Goal: Task Accomplishment & Management: Complete application form

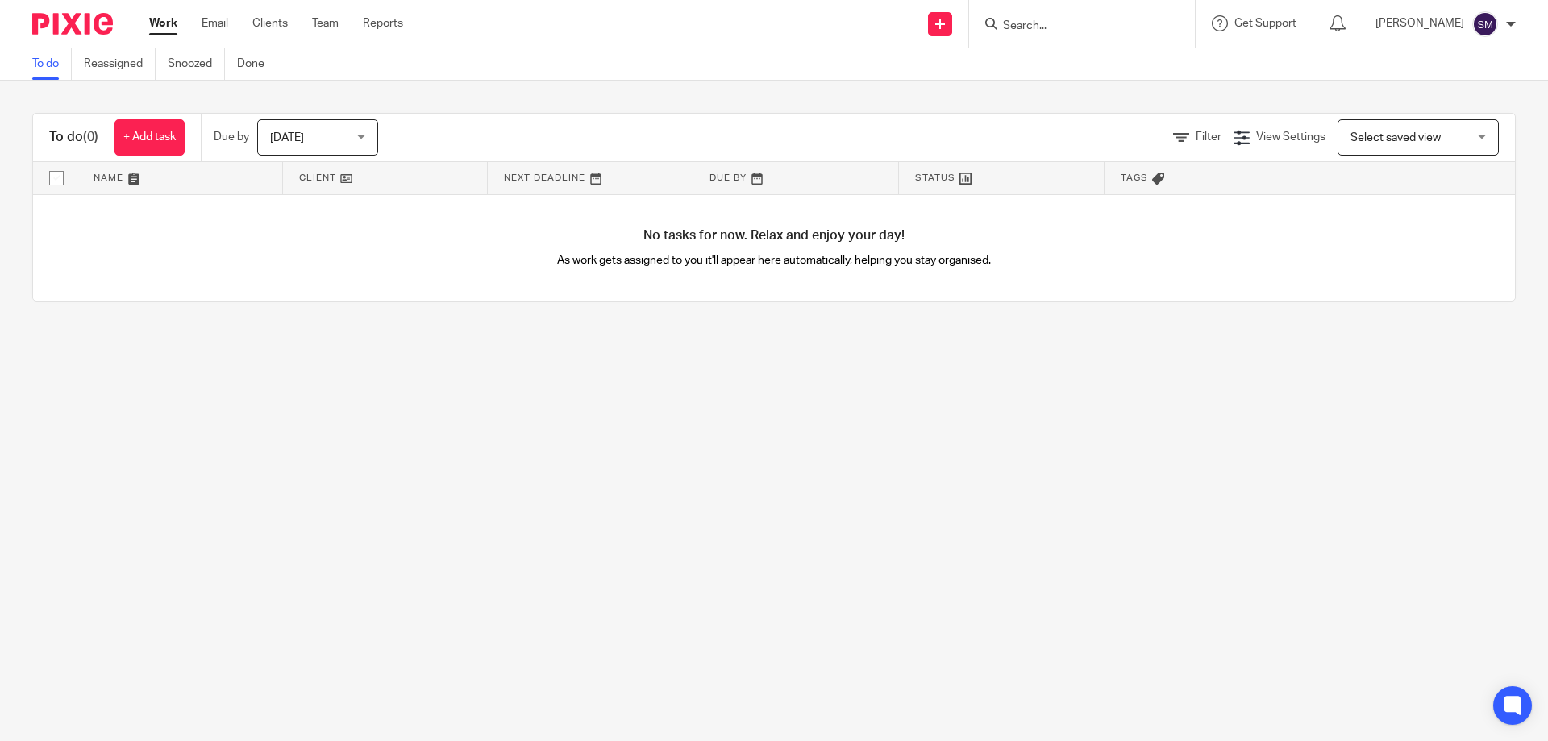
click at [1123, 19] on input "Search" at bounding box center [1073, 26] width 145 height 15
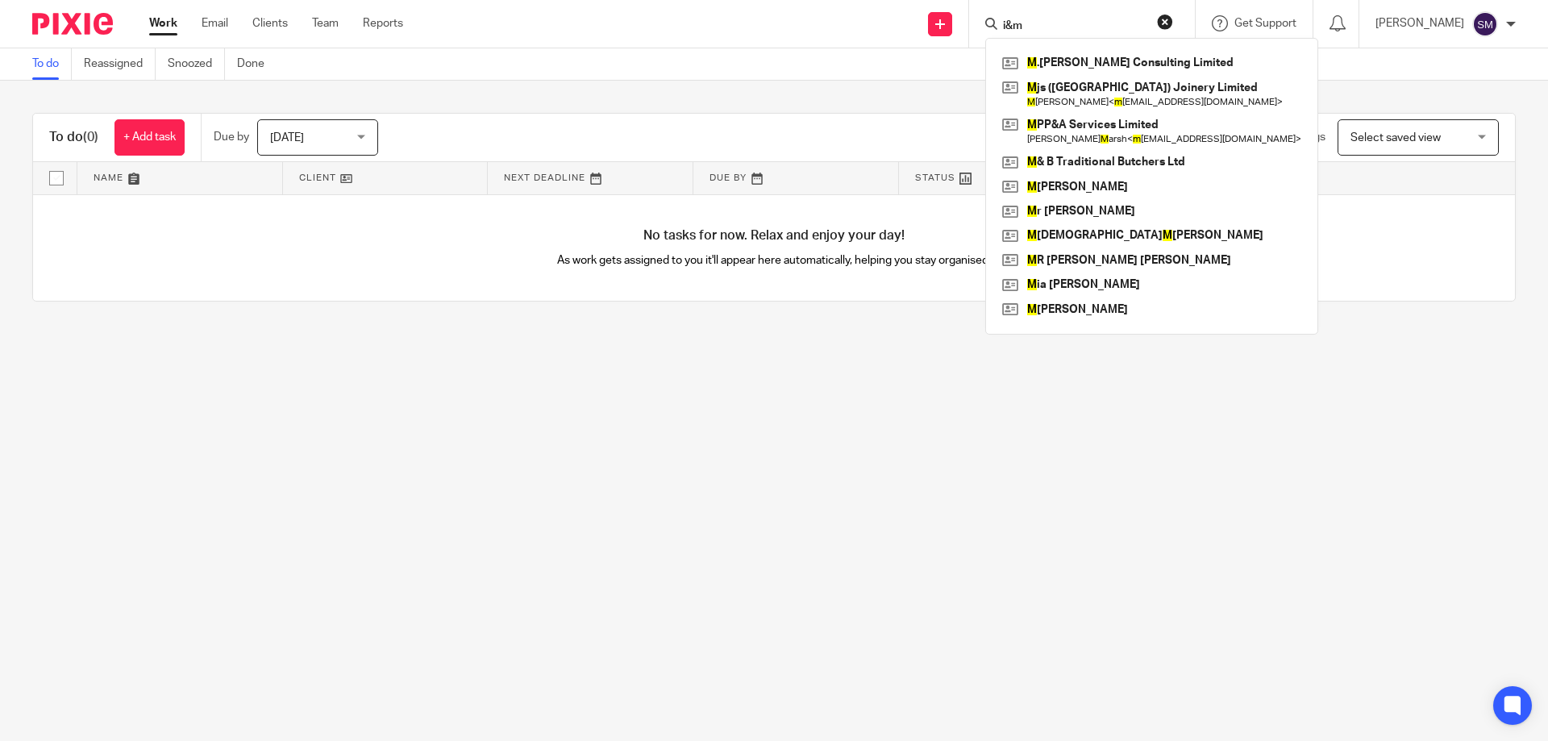
drag, startPoint x: 1057, startPoint y: 27, endPoint x: 1022, endPoint y: 29, distance: 34.8
click at [1022, 29] on div "i&m" at bounding box center [1079, 24] width 188 height 20
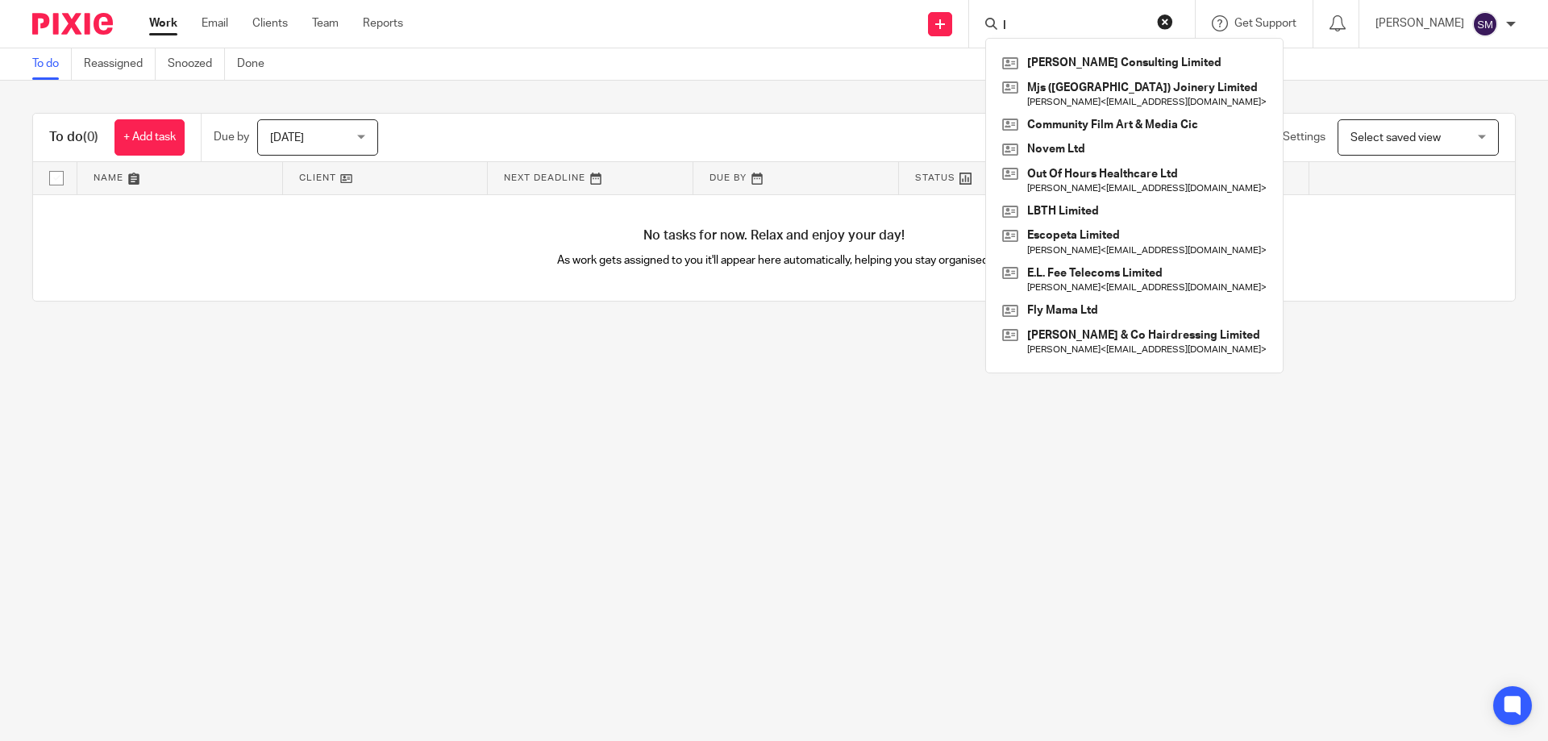
type input "I"
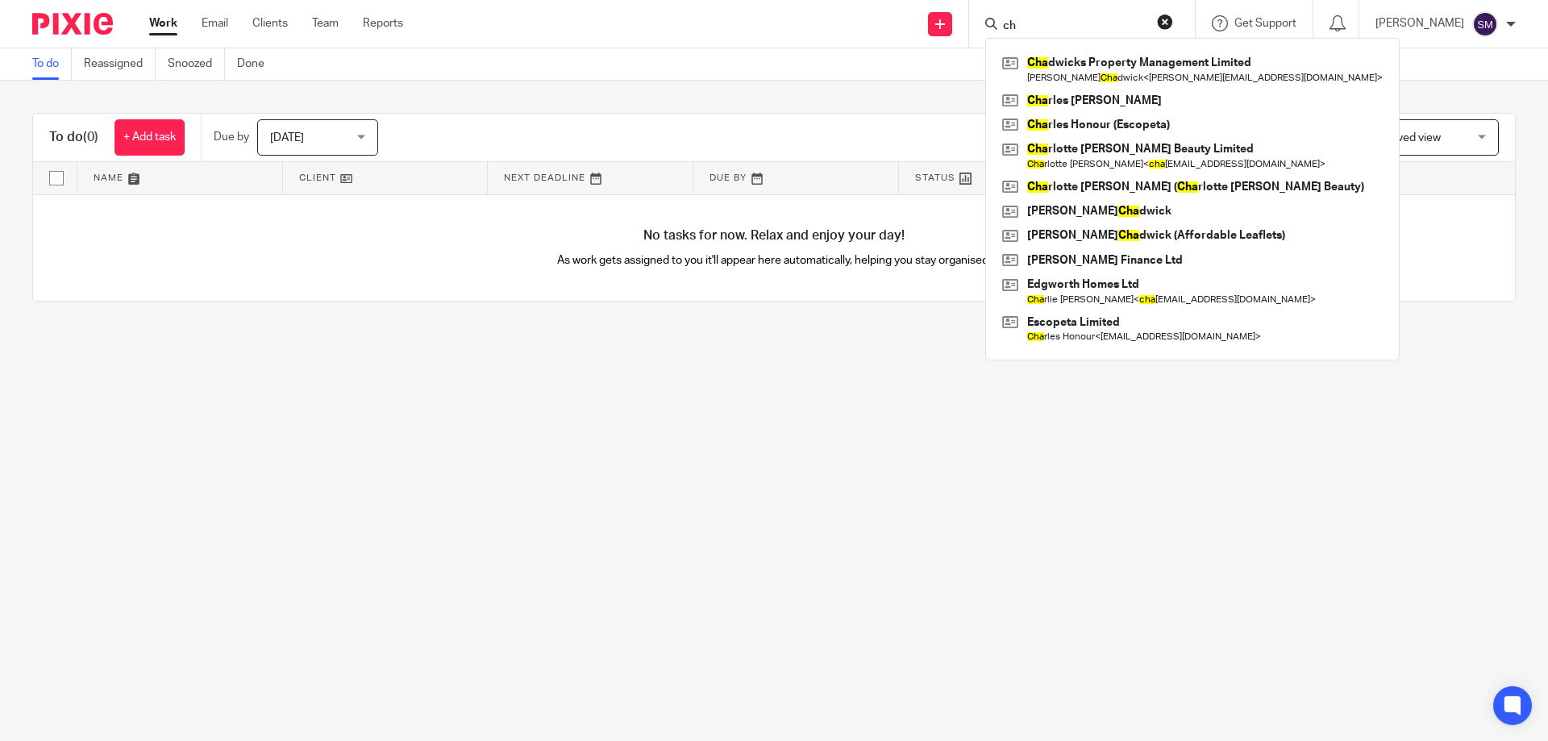
type input "c"
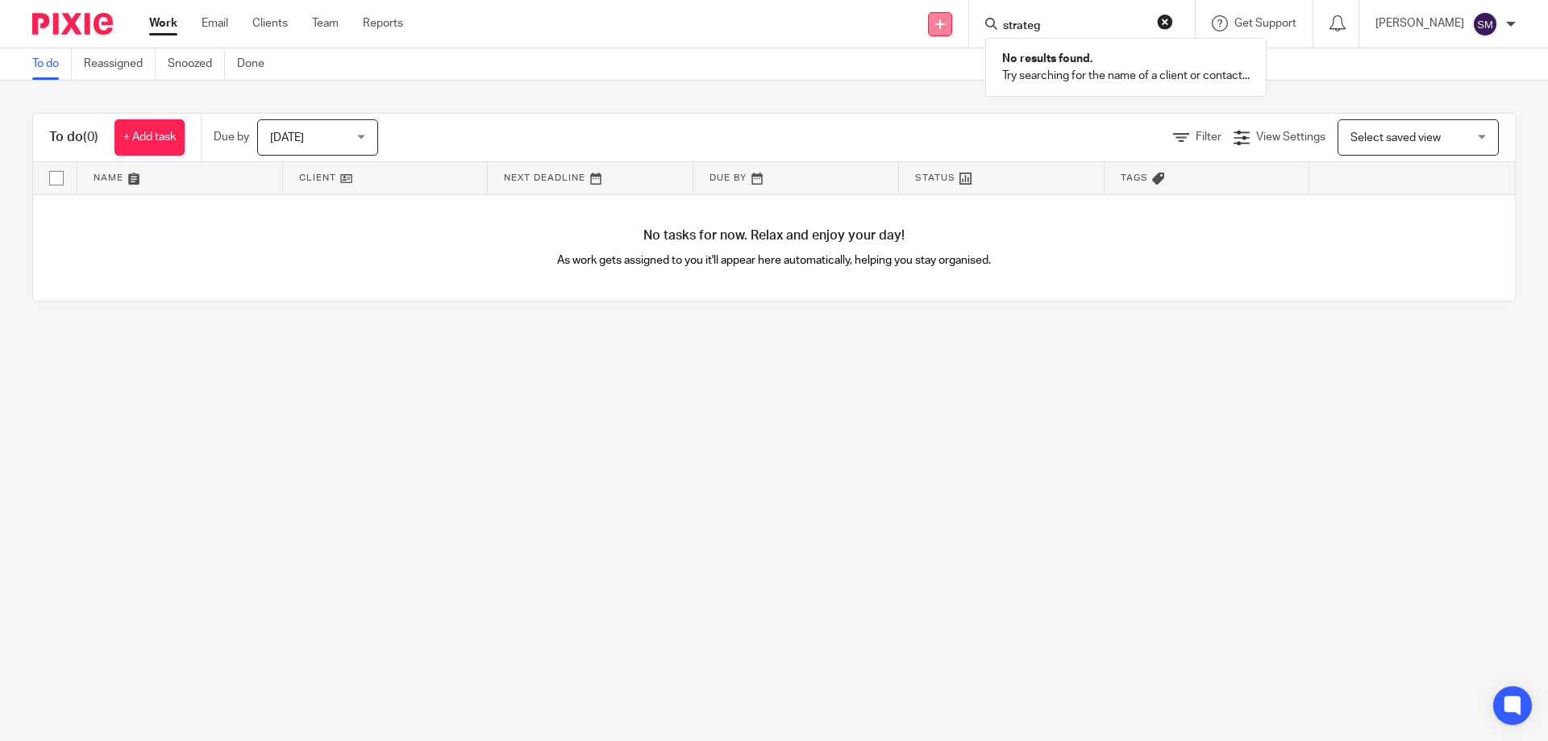
type input "strateg"
click at [945, 23] on icon at bounding box center [940, 24] width 10 height 10
click at [956, 118] on link "Add client" at bounding box center [964, 122] width 99 height 23
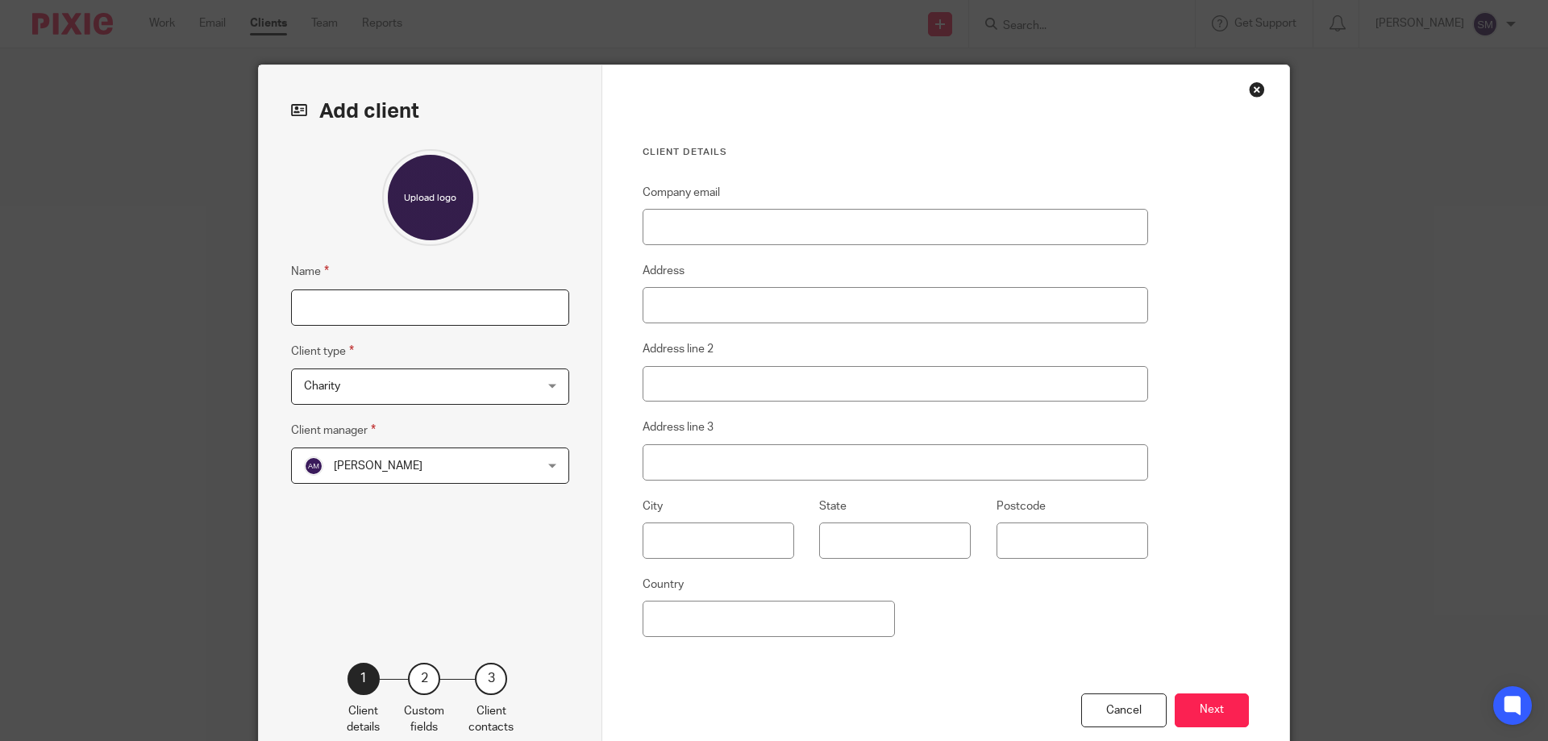
click at [428, 323] on input "Name" at bounding box center [430, 307] width 278 height 36
type input "I&M Strategic Services Limited"
click at [444, 388] on span "Charity" at bounding box center [409, 386] width 211 height 34
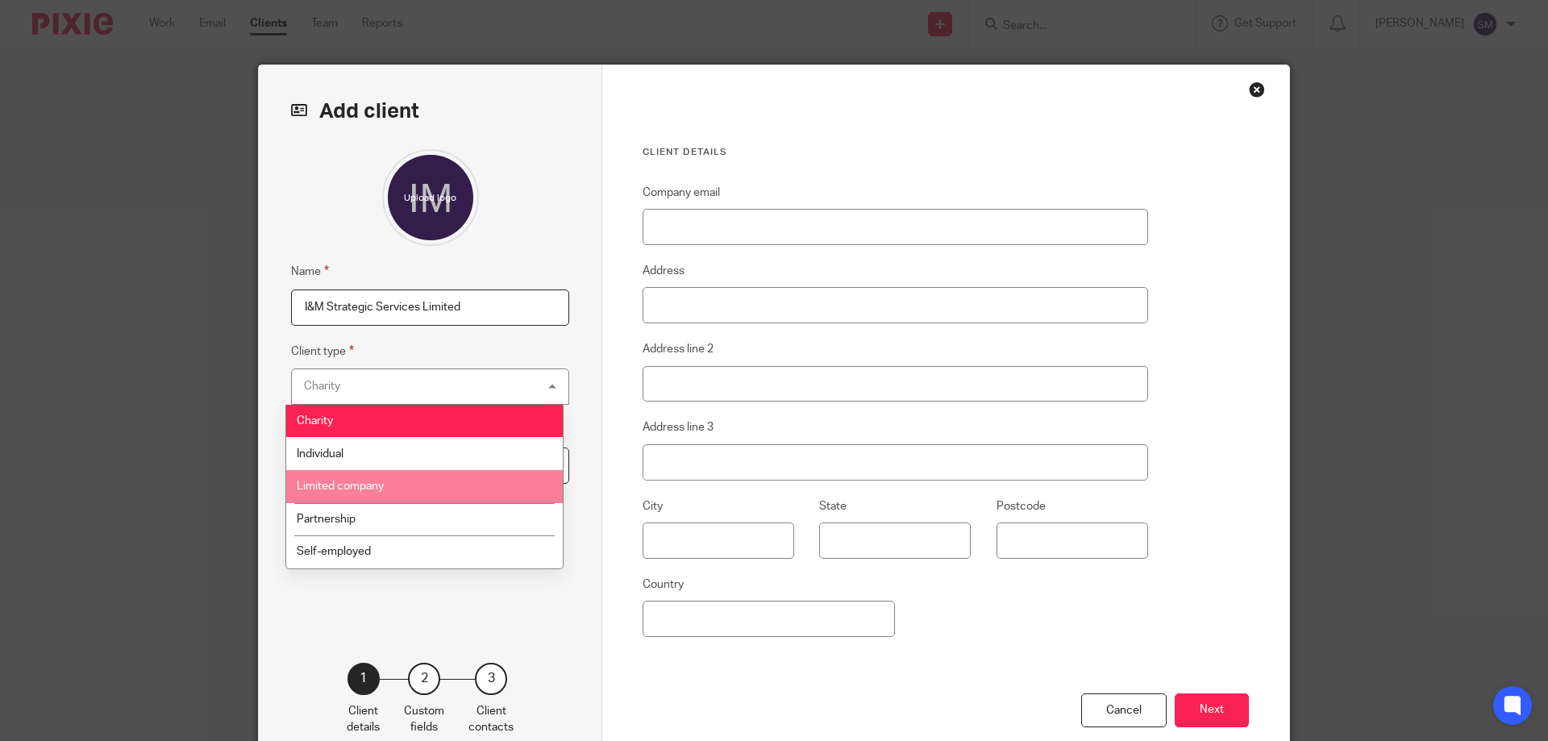
click at [359, 485] on span "Limited company" at bounding box center [340, 486] width 87 height 11
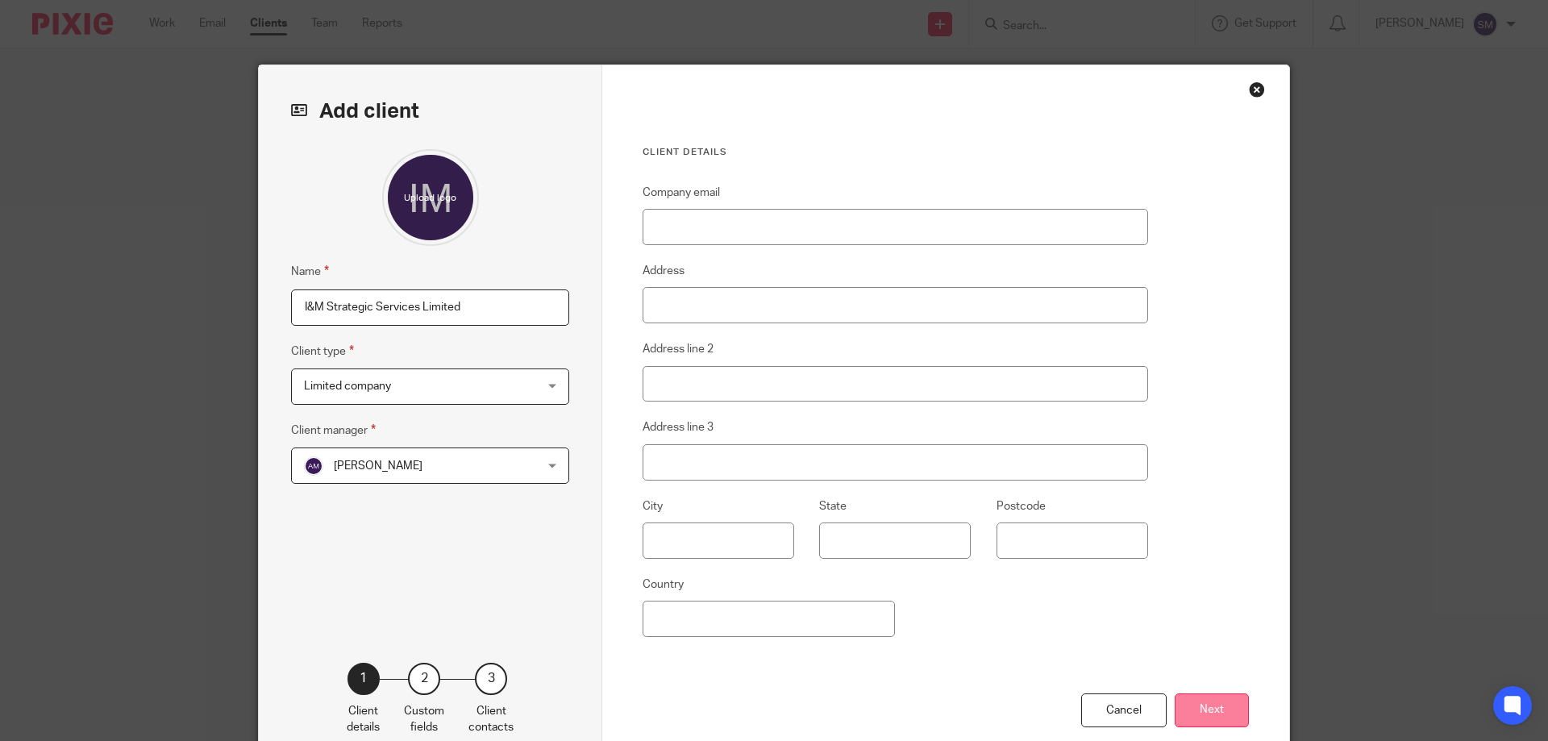
click at [1221, 720] on button "Next" at bounding box center [1212, 710] width 74 height 35
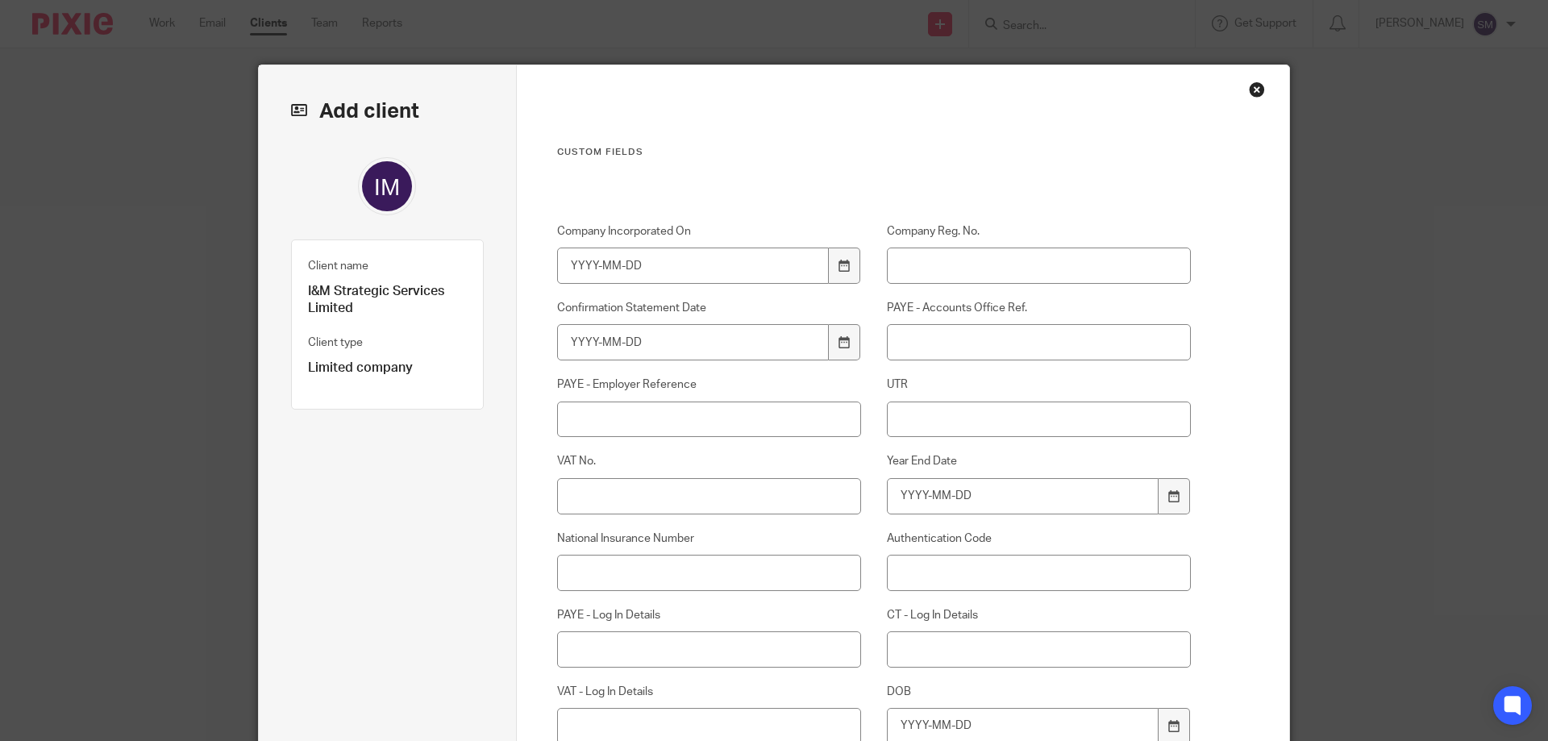
click at [959, 399] on div "UTR" at bounding box center [1026, 407] width 330 height 60
click at [957, 413] on input "UTR" at bounding box center [1039, 420] width 305 height 36
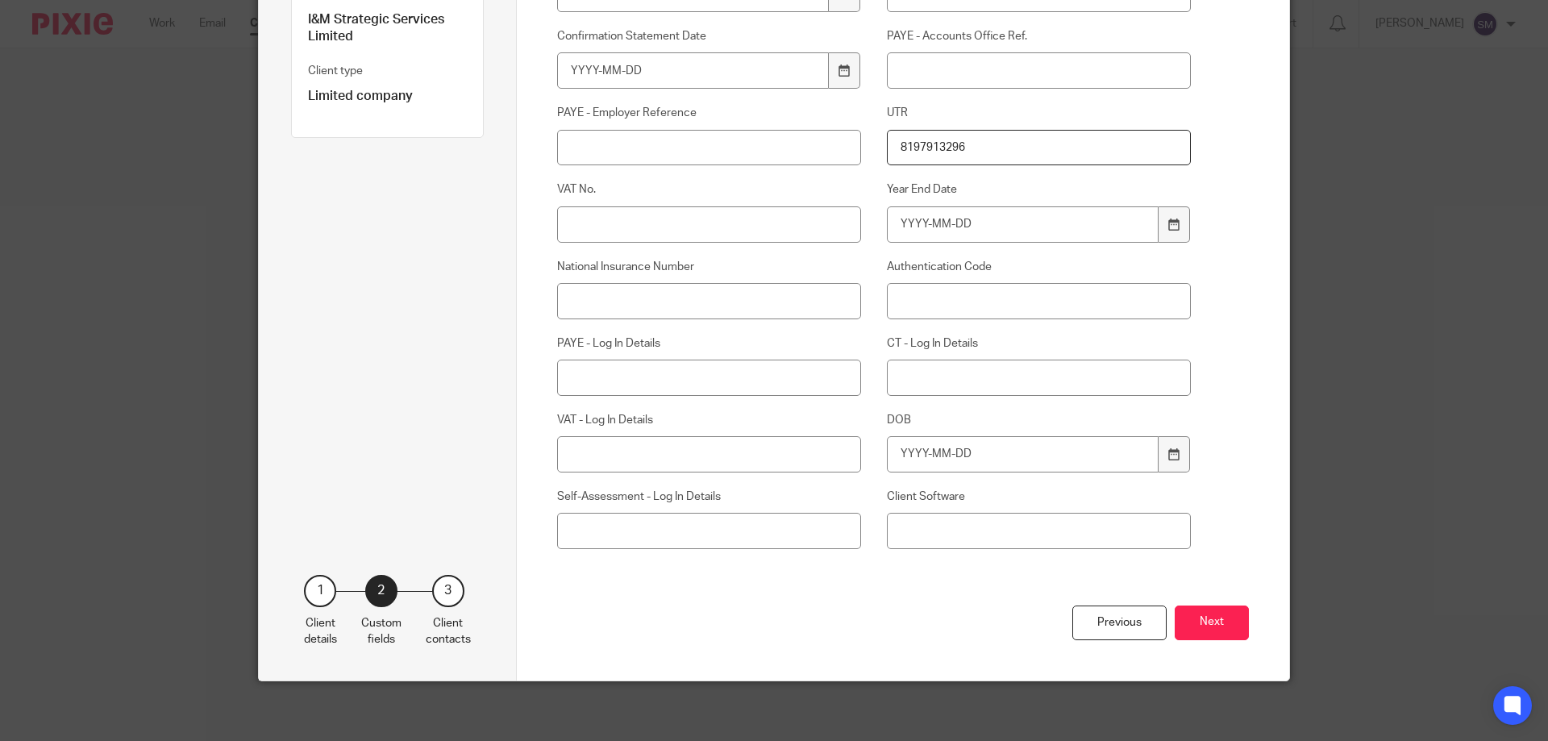
scroll to position [277, 0]
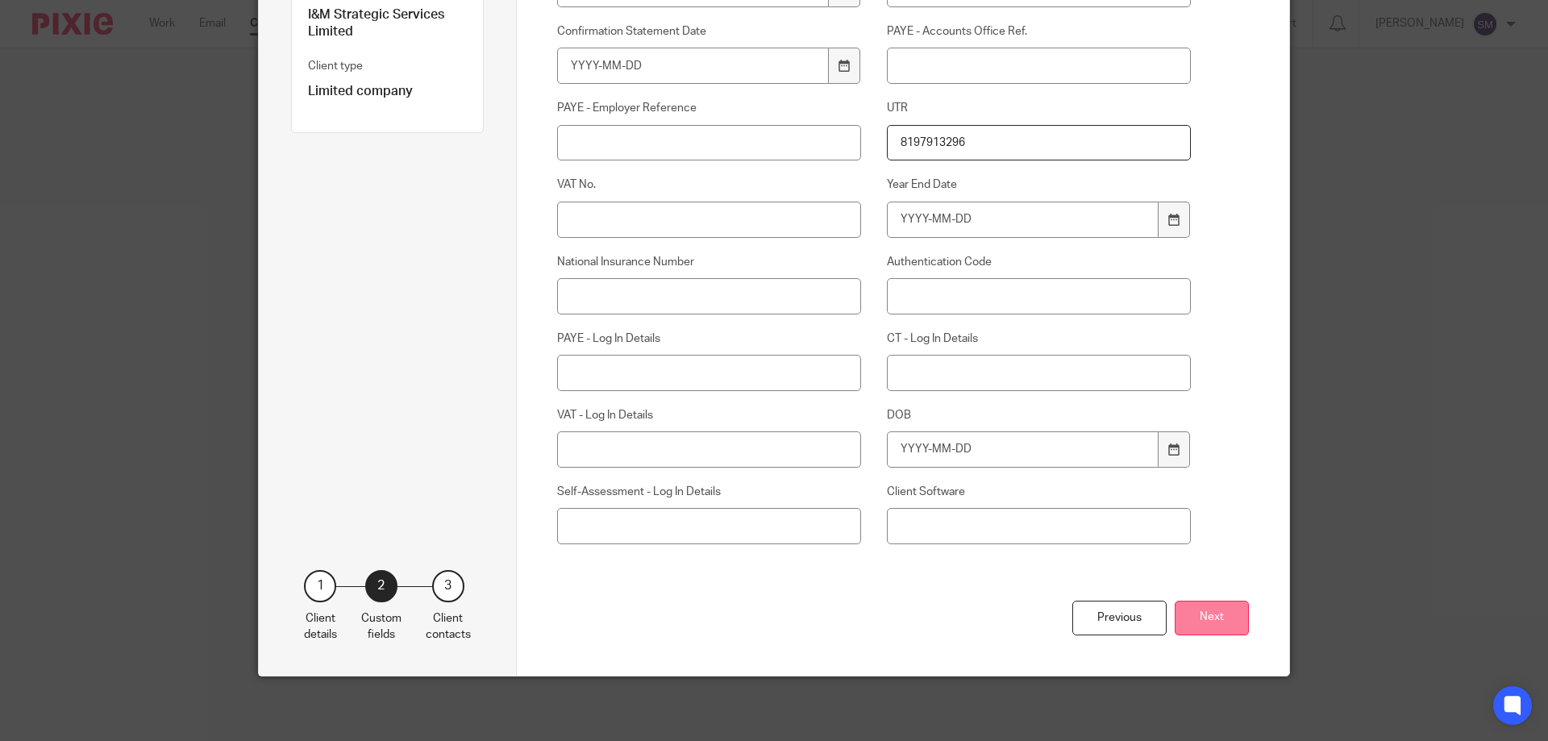
type input "8197913296"
click at [1178, 614] on button "Next" at bounding box center [1212, 618] width 74 height 35
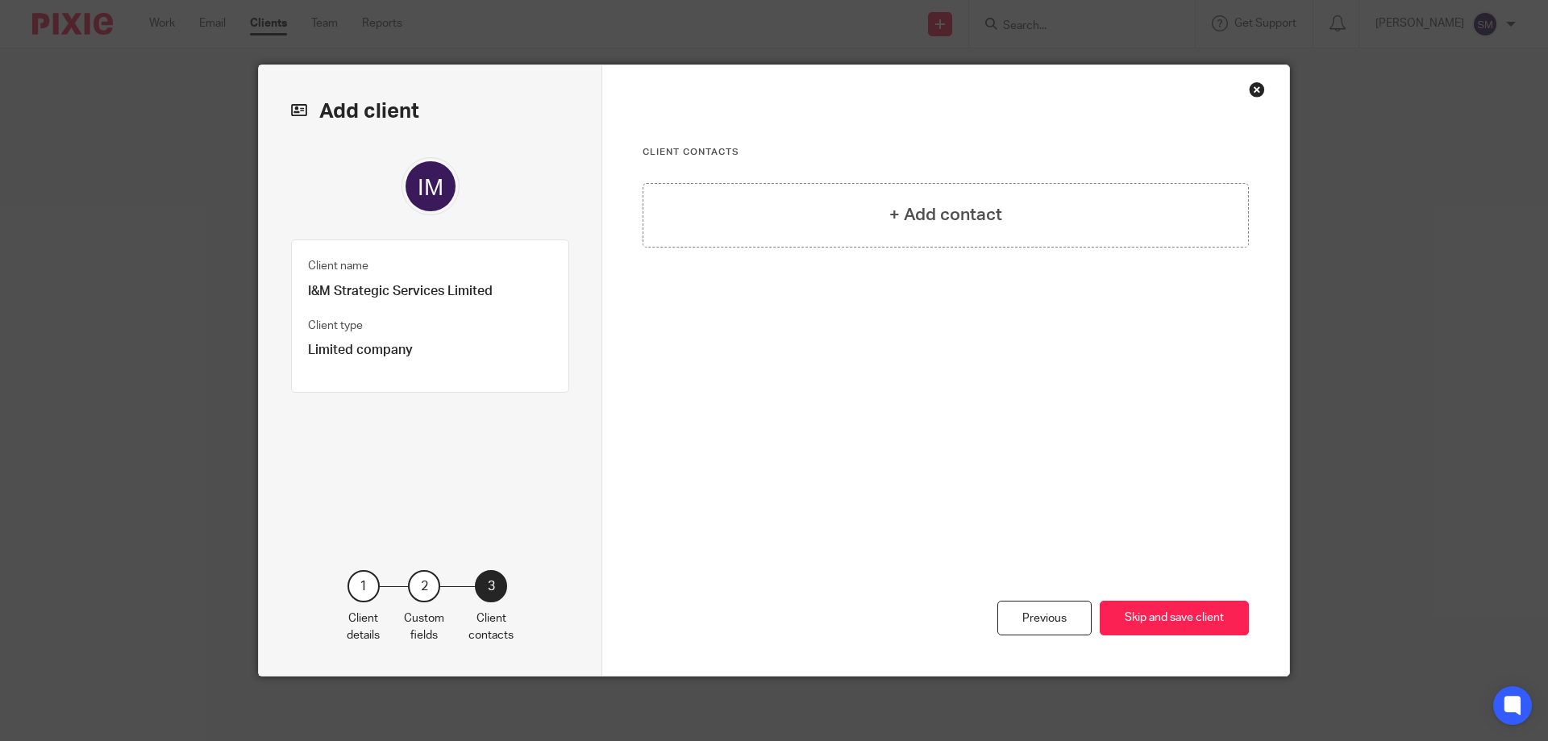
scroll to position [0, 0]
click at [1123, 614] on button "Skip and save client" at bounding box center [1174, 618] width 149 height 35
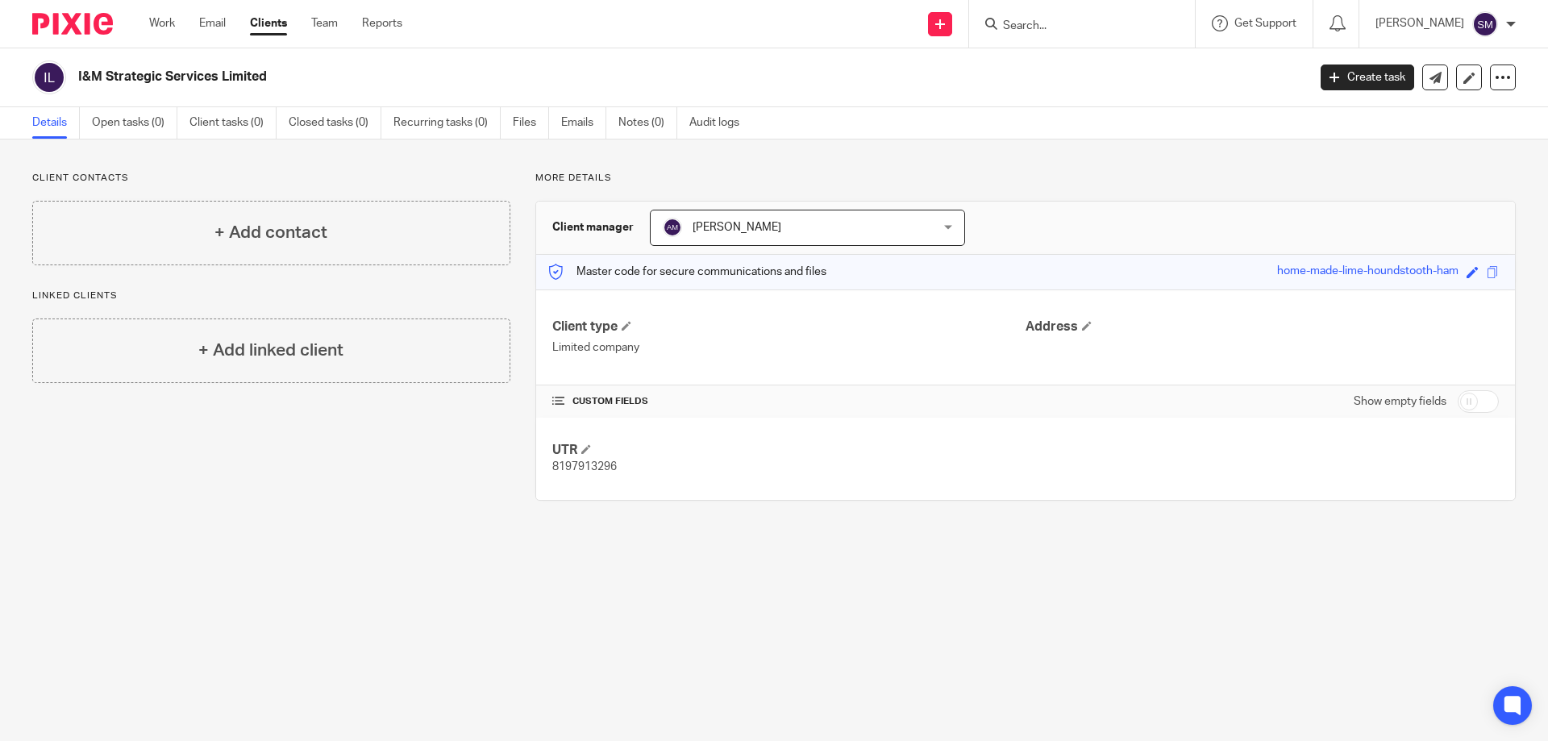
click at [164, 72] on h2 "I&M Strategic Services Limited" at bounding box center [565, 77] width 975 height 17
copy main "I&M Strategic Services Limited Create task Update from Companies House Export d…"
click at [1464, 82] on icon at bounding box center [1470, 78] width 12 height 12
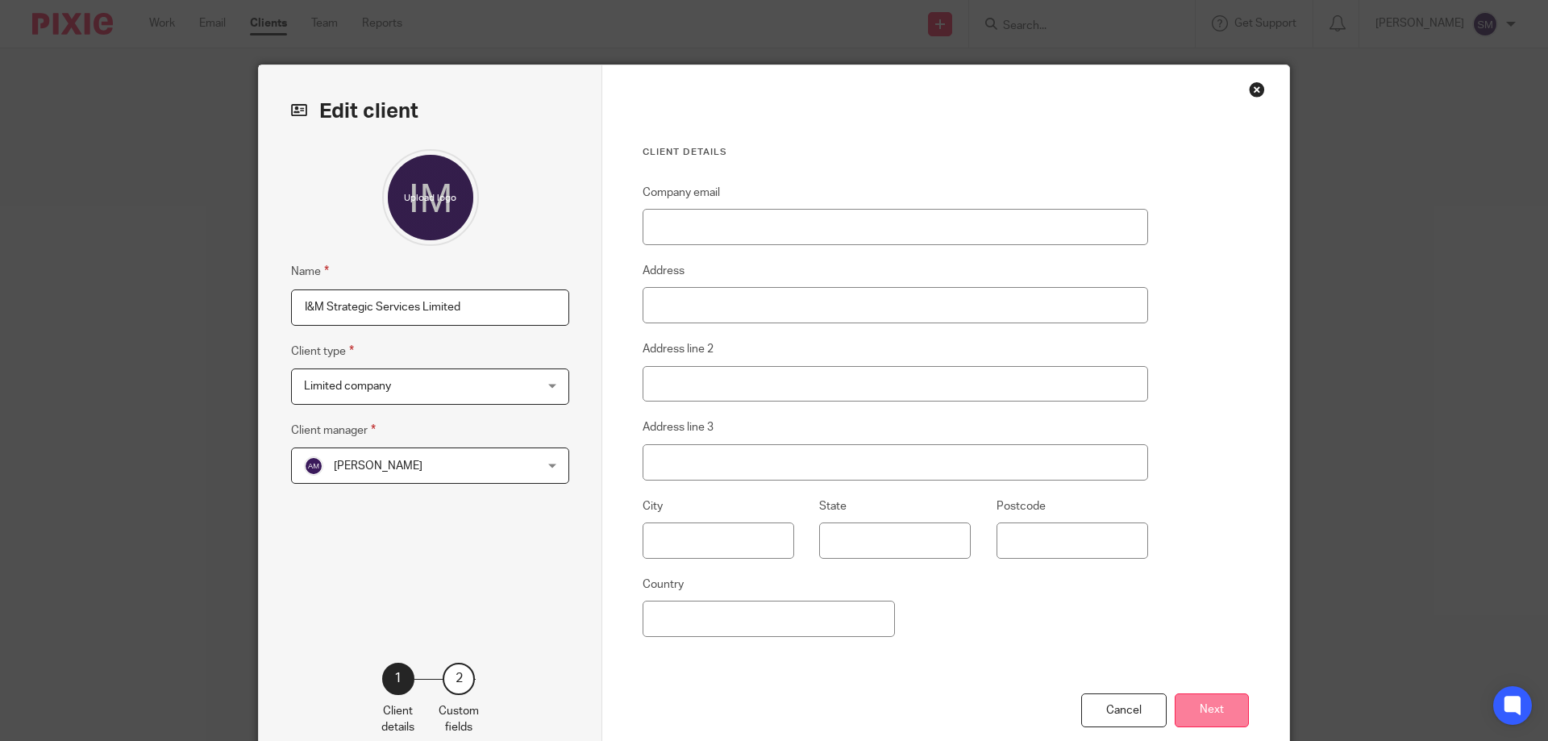
click at [1198, 707] on button "Next" at bounding box center [1212, 710] width 74 height 35
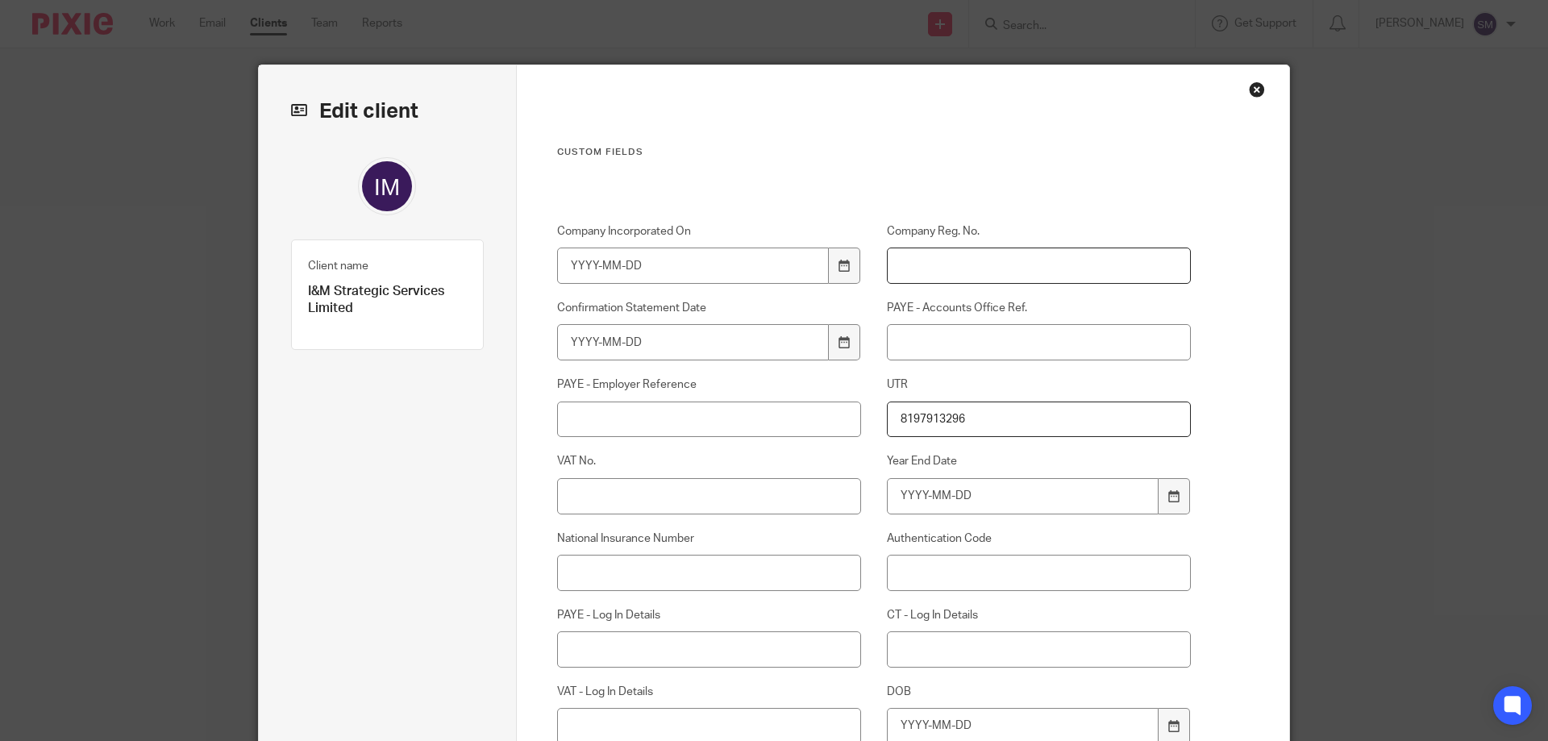
paste input "16758902"
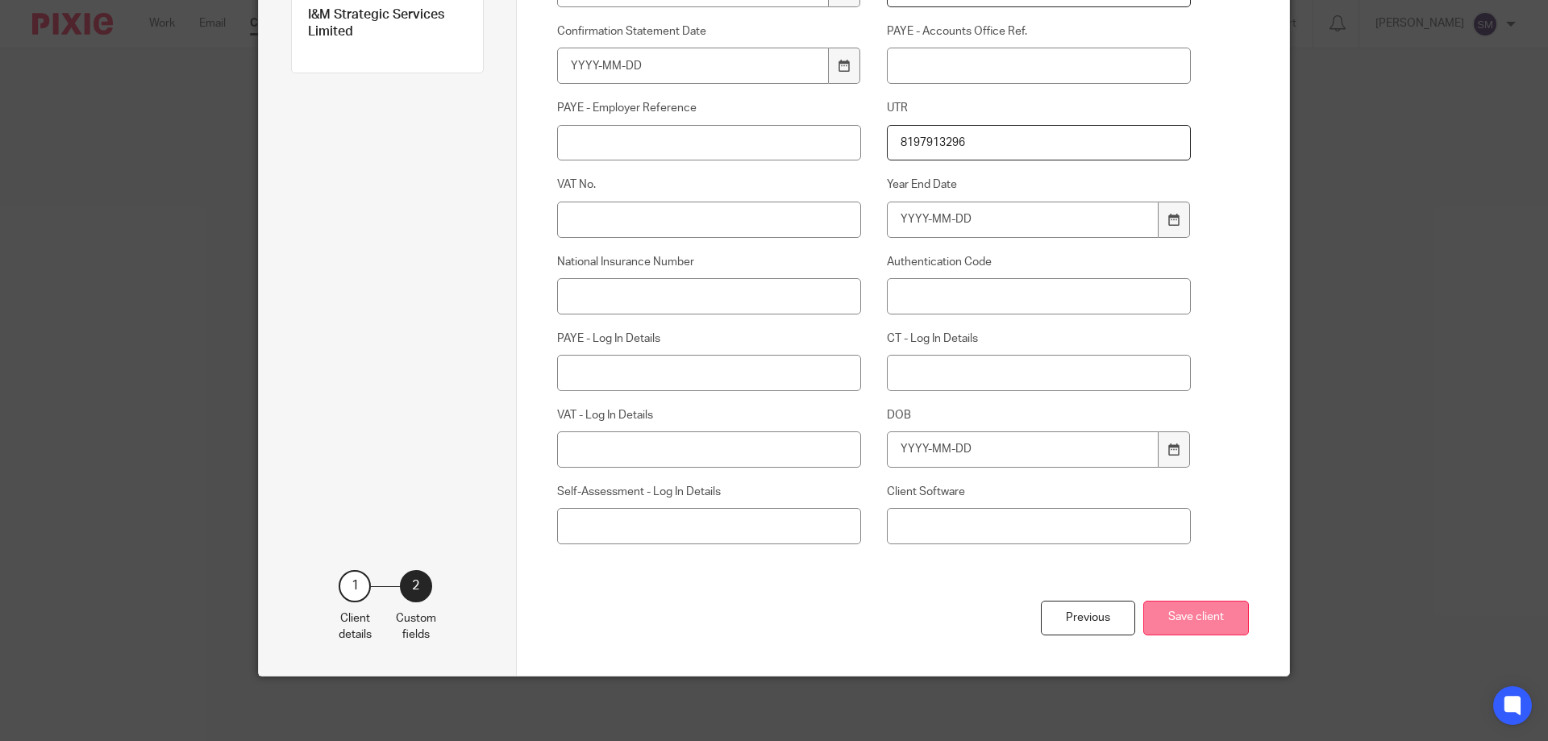
type input "16758902"
click at [1171, 610] on button "Save client" at bounding box center [1196, 618] width 106 height 35
